Goal: Information Seeking & Learning: Get advice/opinions

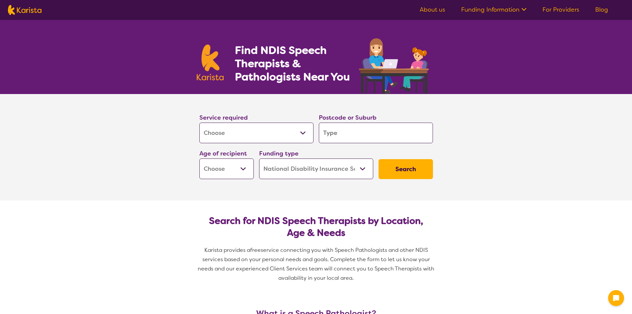
select select "[MEDICAL_DATA]"
select select "NDIS"
select select "[MEDICAL_DATA]"
select select "NDIS"
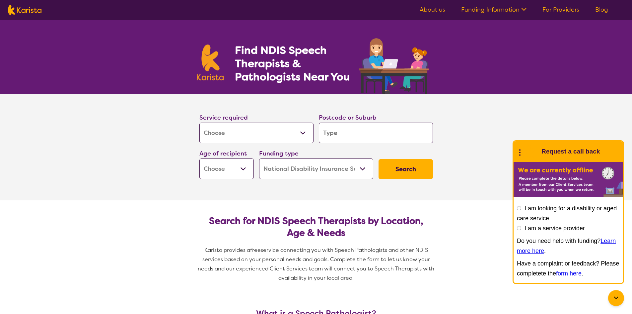
click at [354, 132] on input "search" at bounding box center [376, 133] width 114 height 21
type input "M"
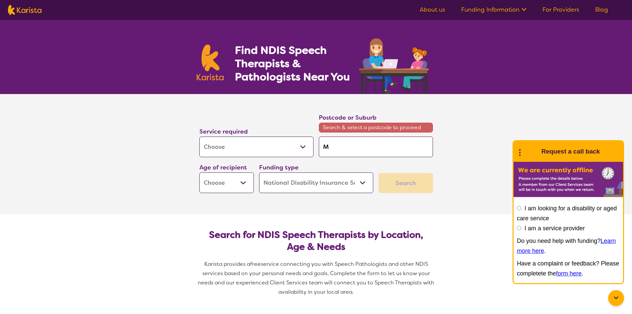
type input "Ma"
type input "Mar"
type input "Mars"
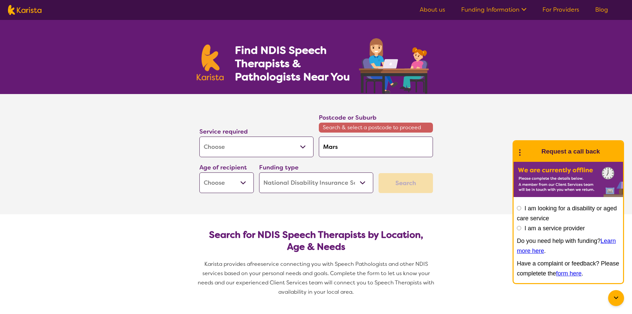
type input "Mars"
type input "Marsf"
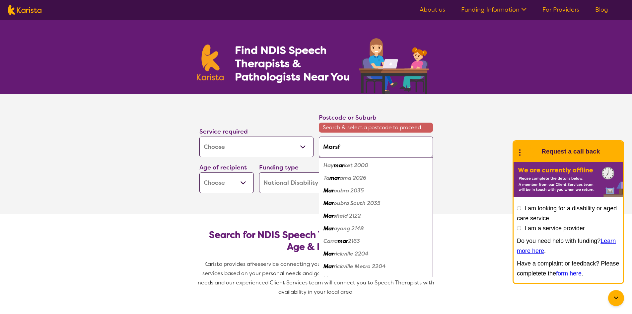
type input "Marsfi"
type input "Marsfie"
type input "Marsfiel"
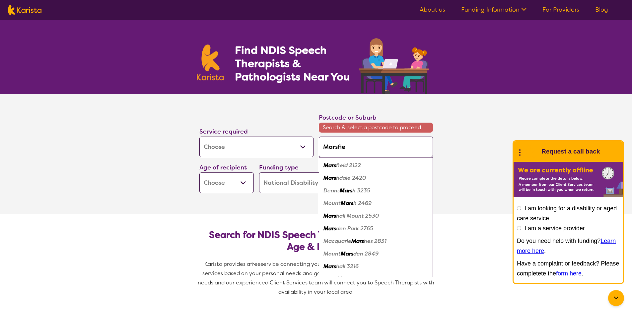
type input "Marsfiel"
type input "Marsfield"
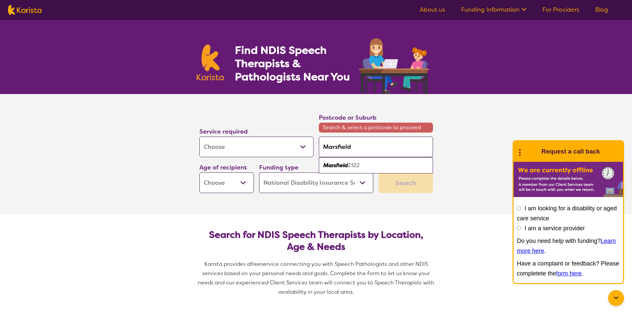
click at [341, 164] on em "Marsfield" at bounding box center [336, 165] width 24 height 7
type input "2122"
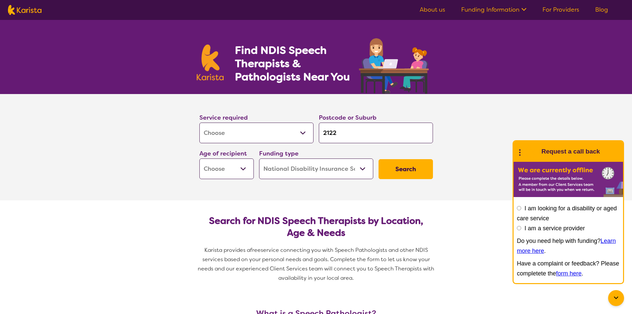
click at [230, 169] on select "Early Childhood - 0 to 9 Child - 10 to 11 Adolescent - 12 to 17 Adult - 18 to 6…" at bounding box center [227, 168] width 54 height 21
select select "EC"
click at [200, 158] on select "Early Childhood - 0 to 9 Child - 10 to 11 Adolescent - 12 to 17 Adult - 18 to 6…" at bounding box center [227, 168] width 54 height 21
select select "EC"
click at [325, 170] on select "Home Care Package (HCP) National Disability Insurance Scheme (NDIS) I don't know" at bounding box center [316, 168] width 114 height 21
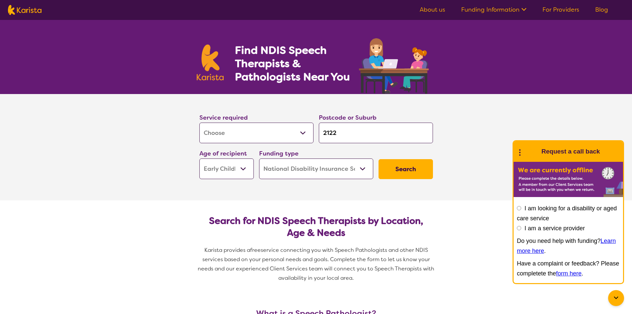
click at [259, 158] on select "Home Care Package (HCP) National Disability Insurance Scheme (NDIS) I don't know" at bounding box center [316, 168] width 114 height 21
click at [396, 170] on button "Search" at bounding box center [406, 169] width 54 height 20
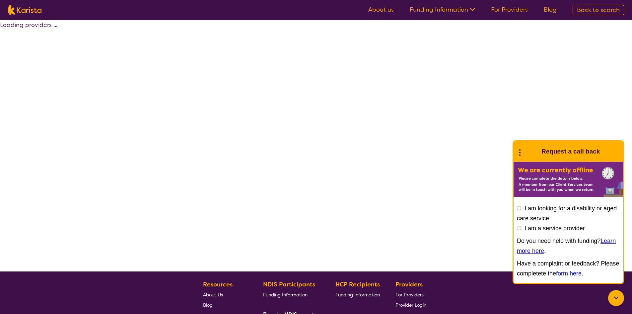
select select "by_score"
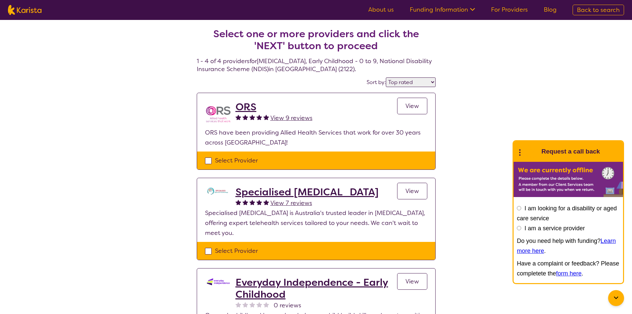
select select "[MEDICAL_DATA]"
select select "EC"
select select "NDIS"
select select "[MEDICAL_DATA]"
select select "EC"
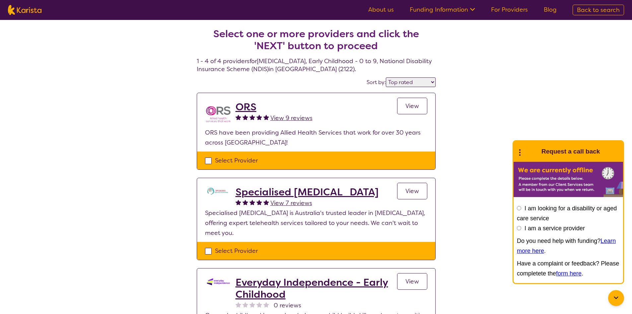
select select "NDIS"
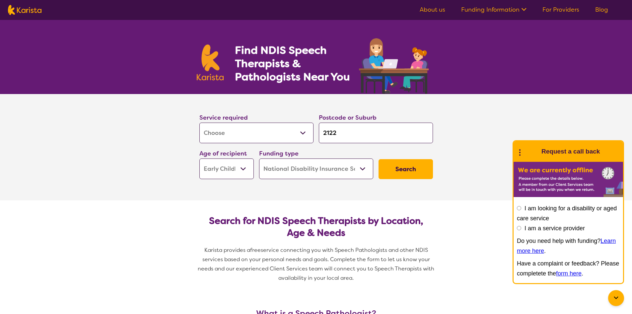
drag, startPoint x: 359, startPoint y: 125, endPoint x: 247, endPoint y: 124, distance: 112.2
click at [247, 124] on div "Service required Allied Health Assistant Assessment (ADHD or Autism) Behaviour …" at bounding box center [316, 146] width 239 height 72
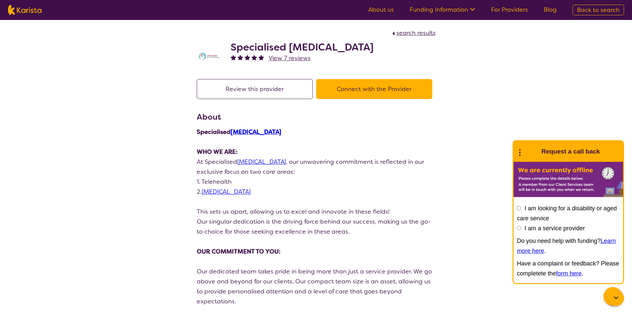
click at [405, 32] on span "search results" at bounding box center [416, 33] width 39 height 8
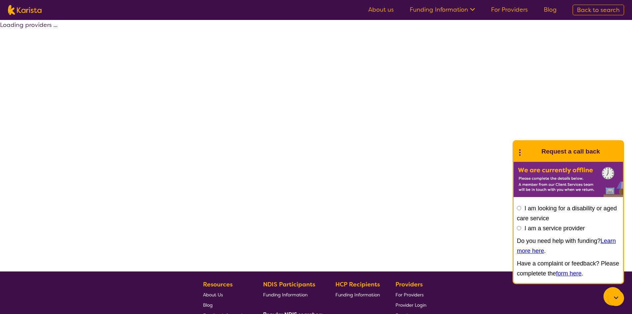
select select "by_score"
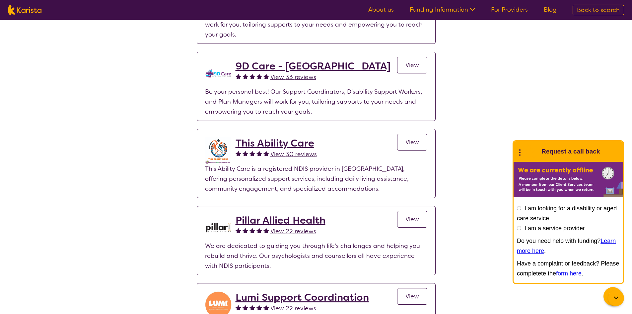
scroll to position [245, 0]
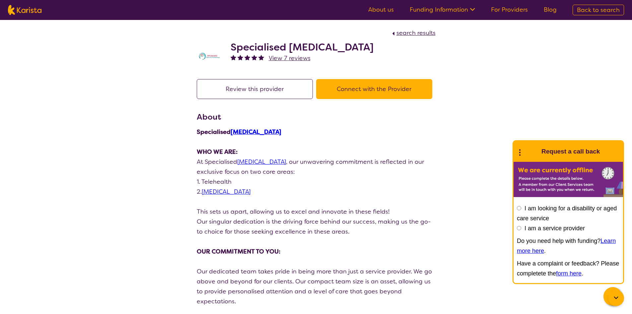
click at [288, 55] on span "View 7 reviews" at bounding box center [290, 58] width 42 height 8
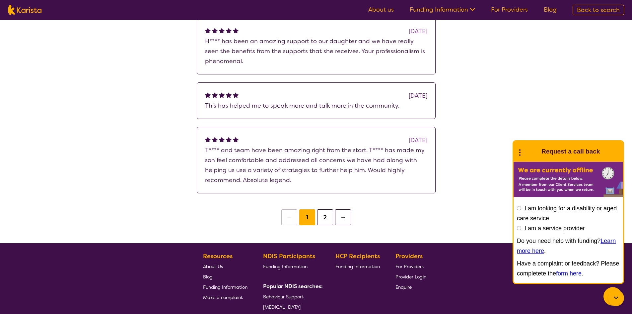
scroll to position [245, 0]
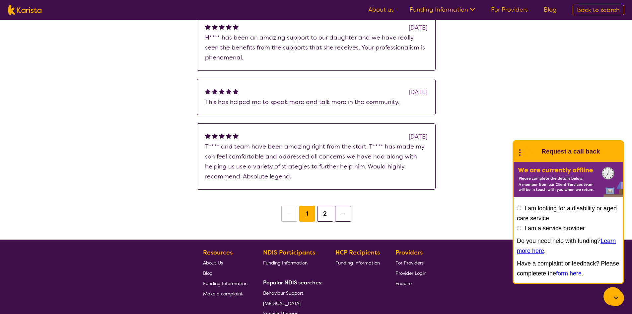
click at [322, 213] on button "2" at bounding box center [325, 214] width 16 height 16
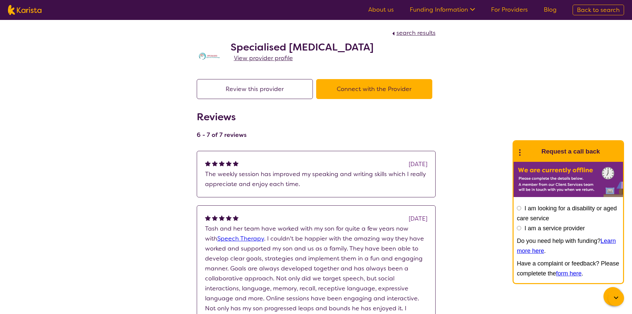
drag, startPoint x: 253, startPoint y: 47, endPoint x: 382, endPoint y: 47, distance: 128.5
click at [382, 47] on div "Specialised [MEDICAL_DATA] View provider profile" at bounding box center [316, 54] width 239 height 33
copy h2 "Specialised [MEDICAL_DATA]"
